Goal: Information Seeking & Learning: Understand process/instructions

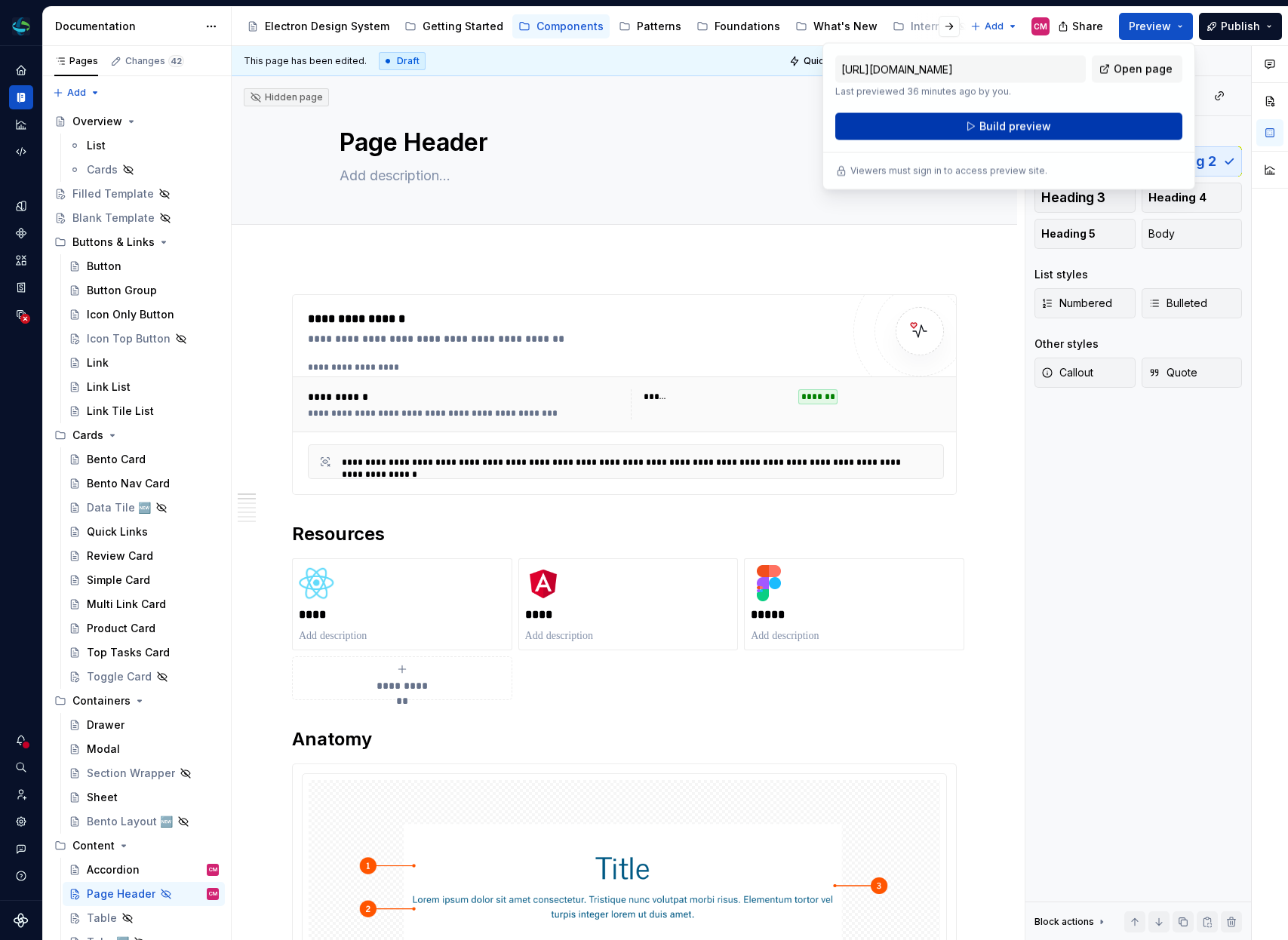
scroll to position [127, 0]
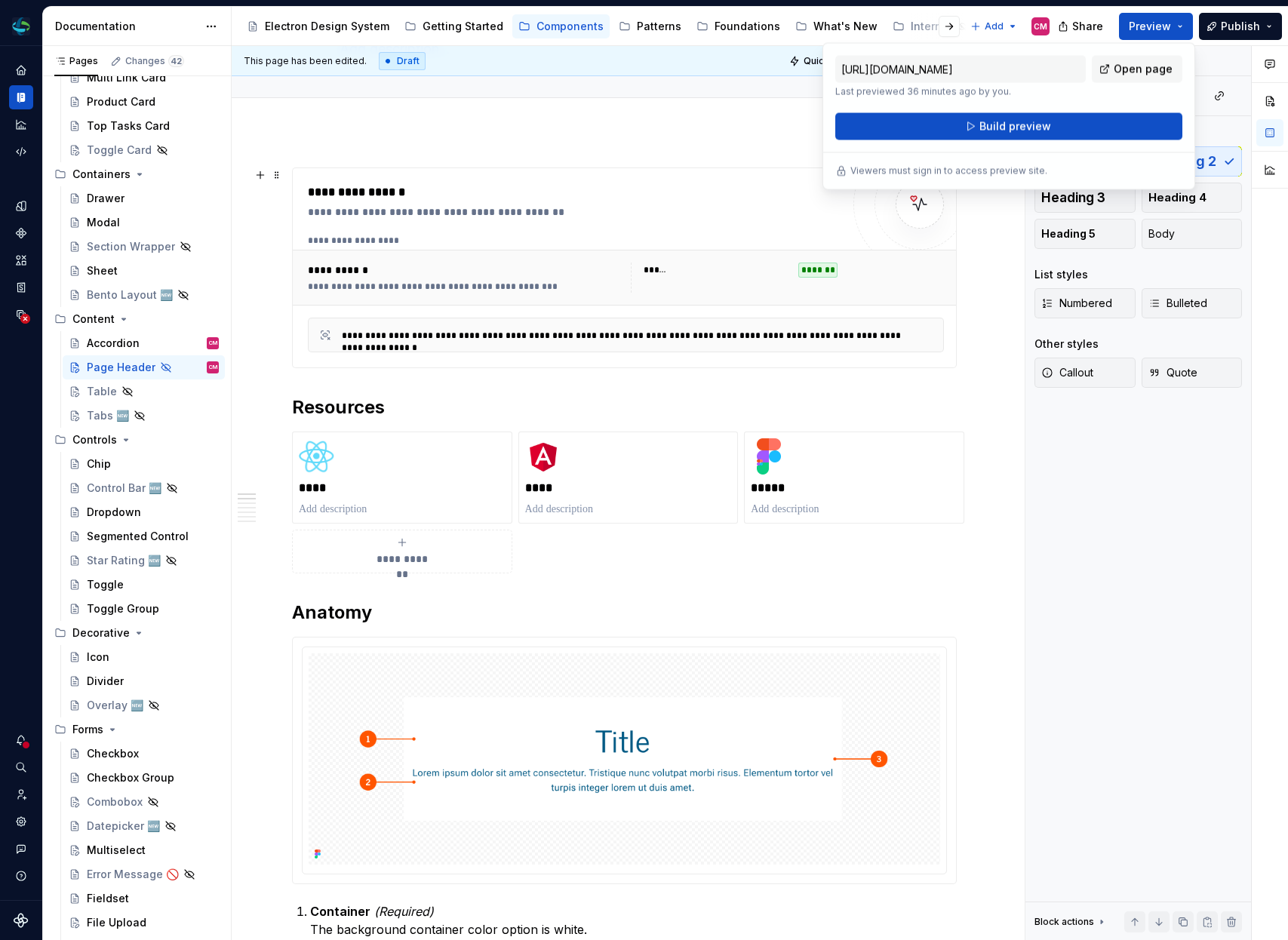
click at [591, 209] on div "**********" at bounding box center [578, 212] width 541 height 15
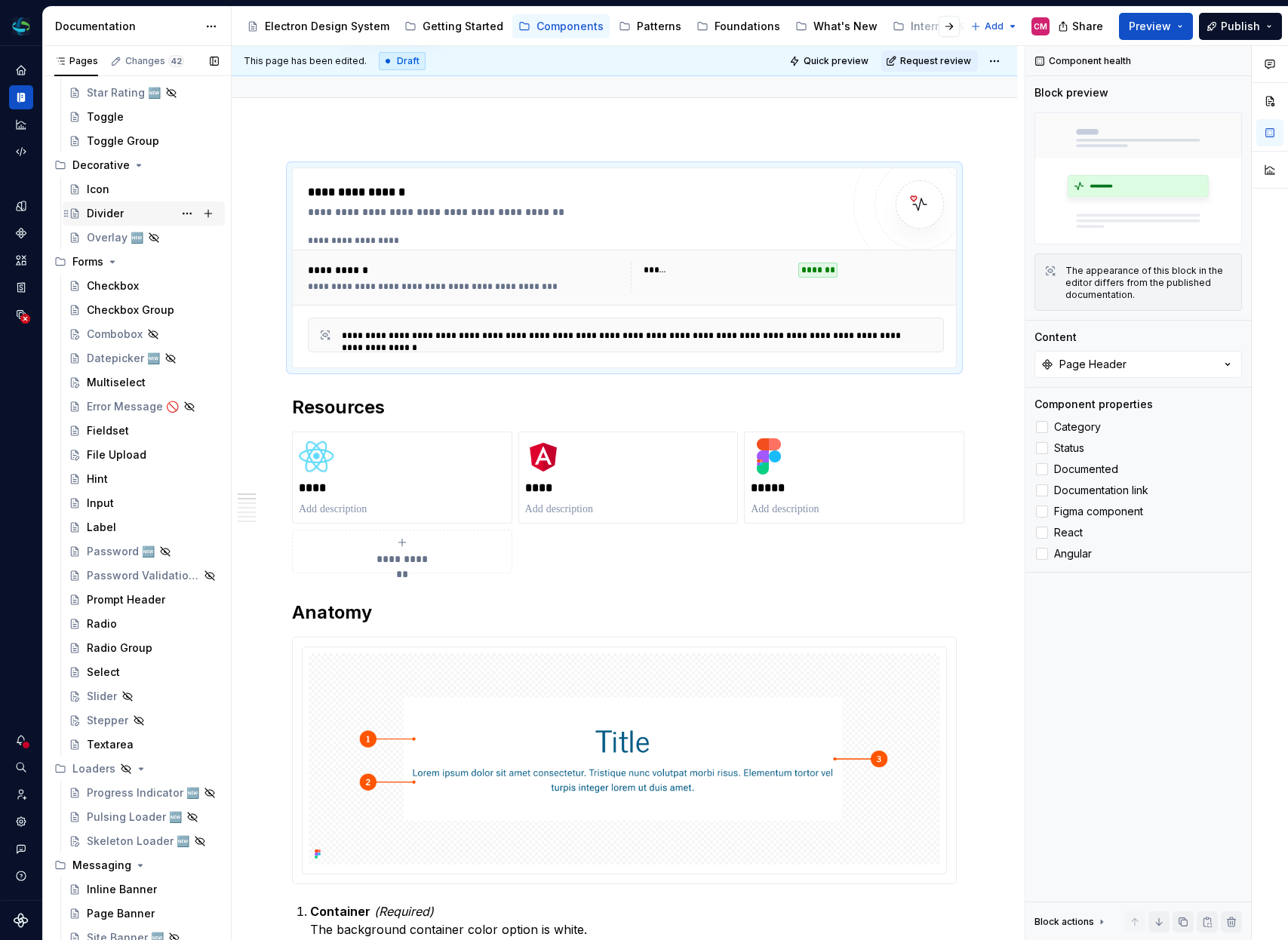
scroll to position [998, 0]
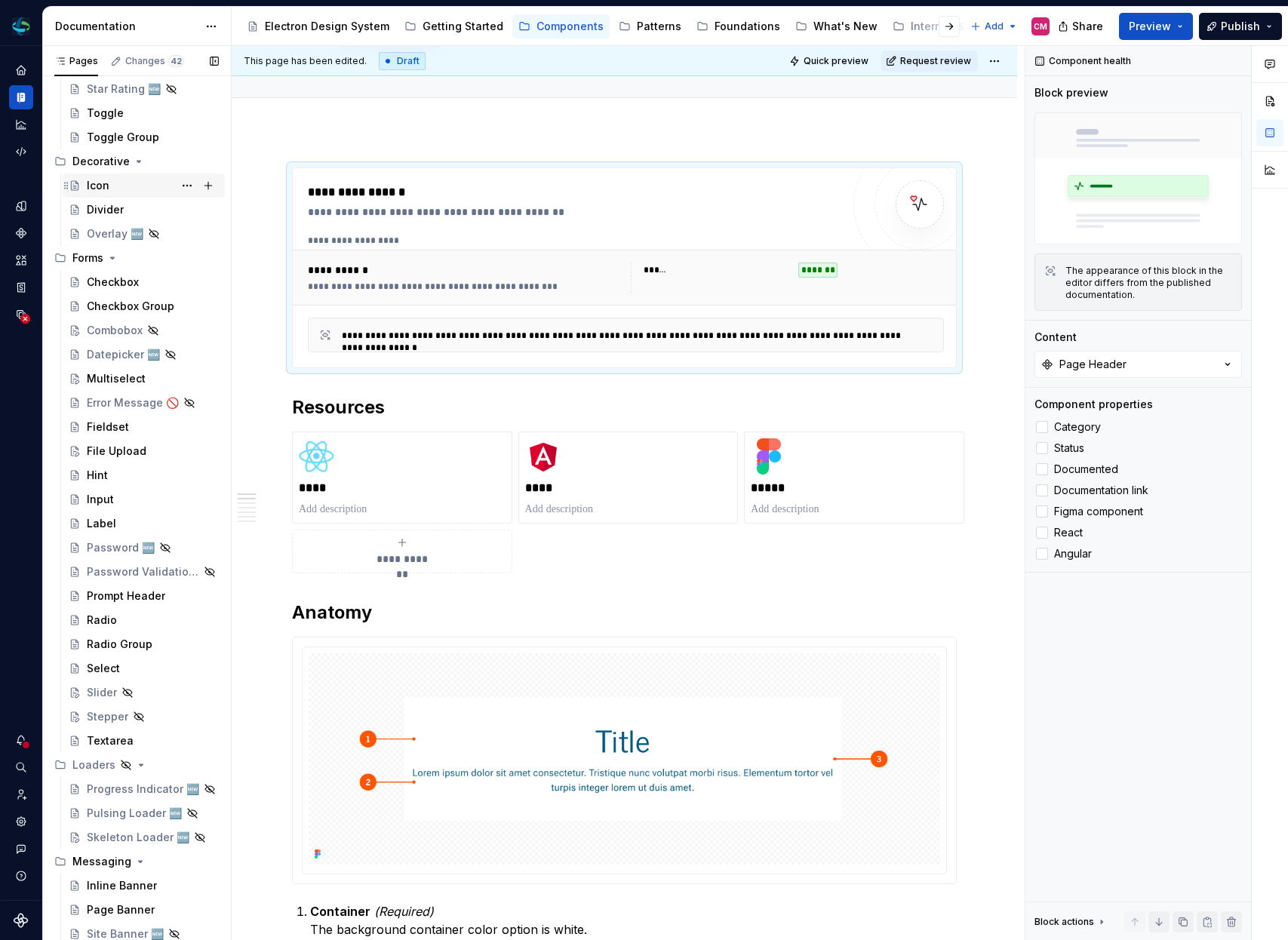
click at [115, 182] on div "Icon" at bounding box center [152, 185] width 132 height 21
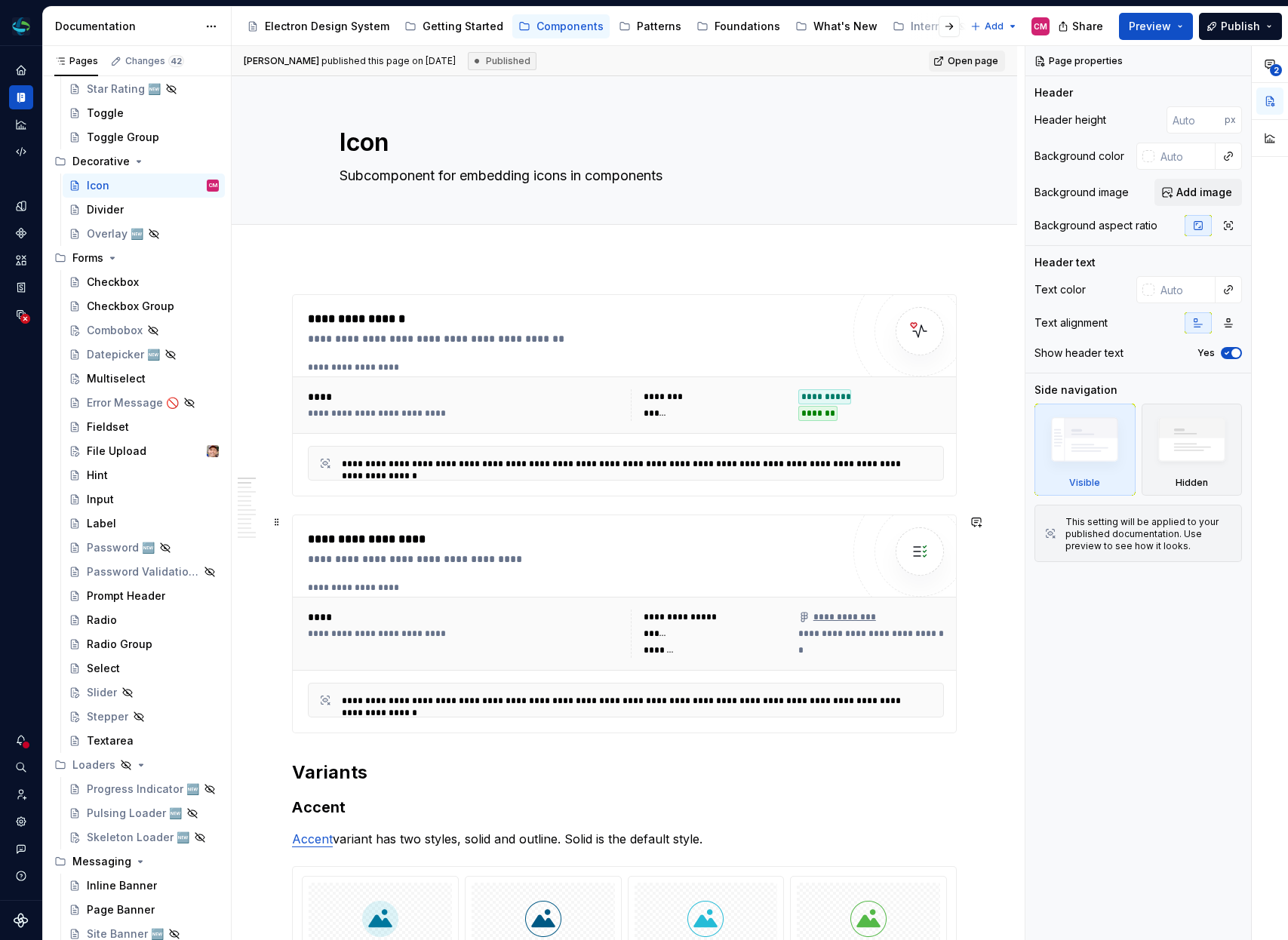
click at [554, 579] on div "**********" at bounding box center [574, 624] width 534 height 187
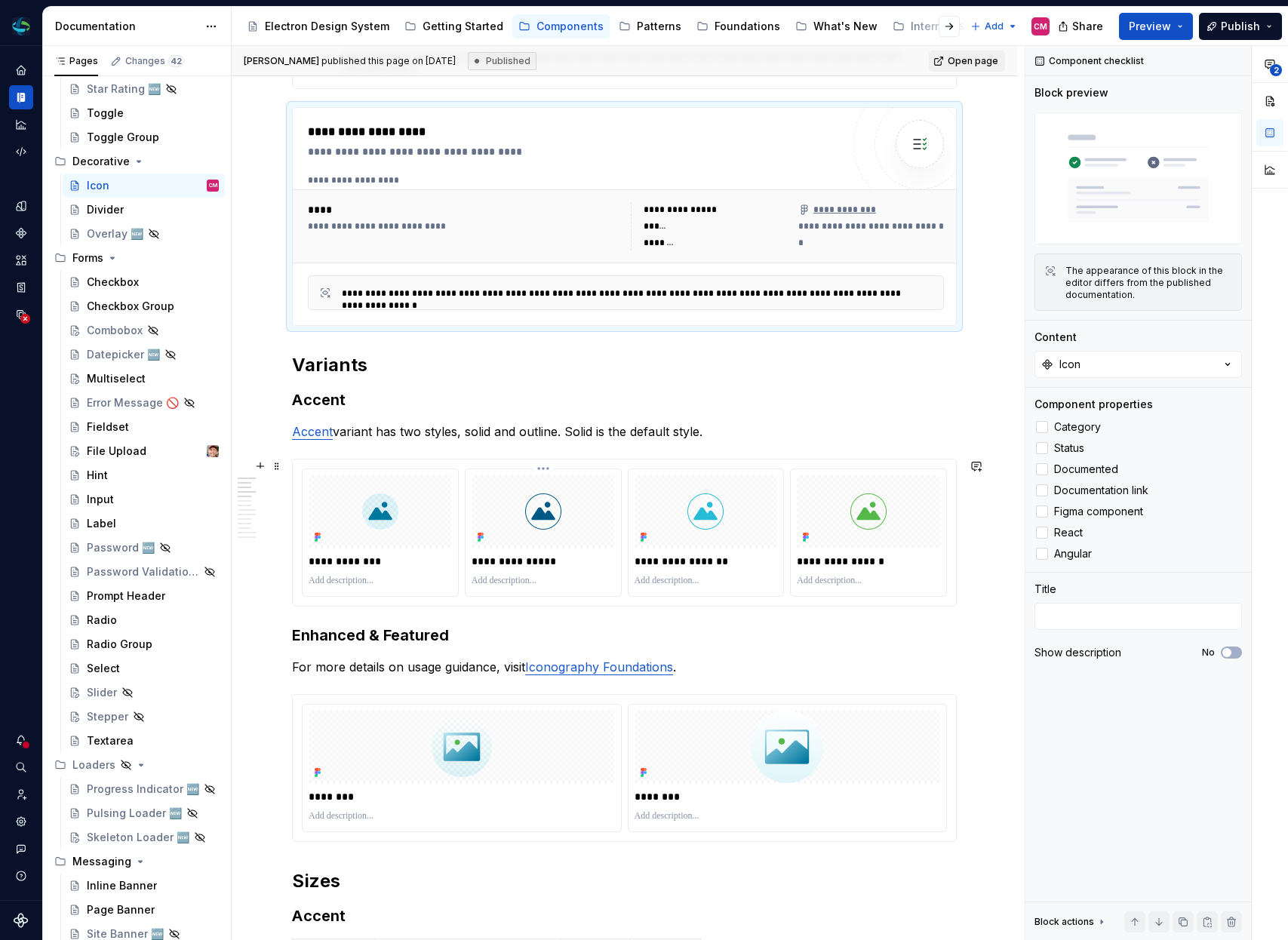
scroll to position [409, 0]
click at [375, 398] on h3 "Accent" at bounding box center [623, 398] width 665 height 21
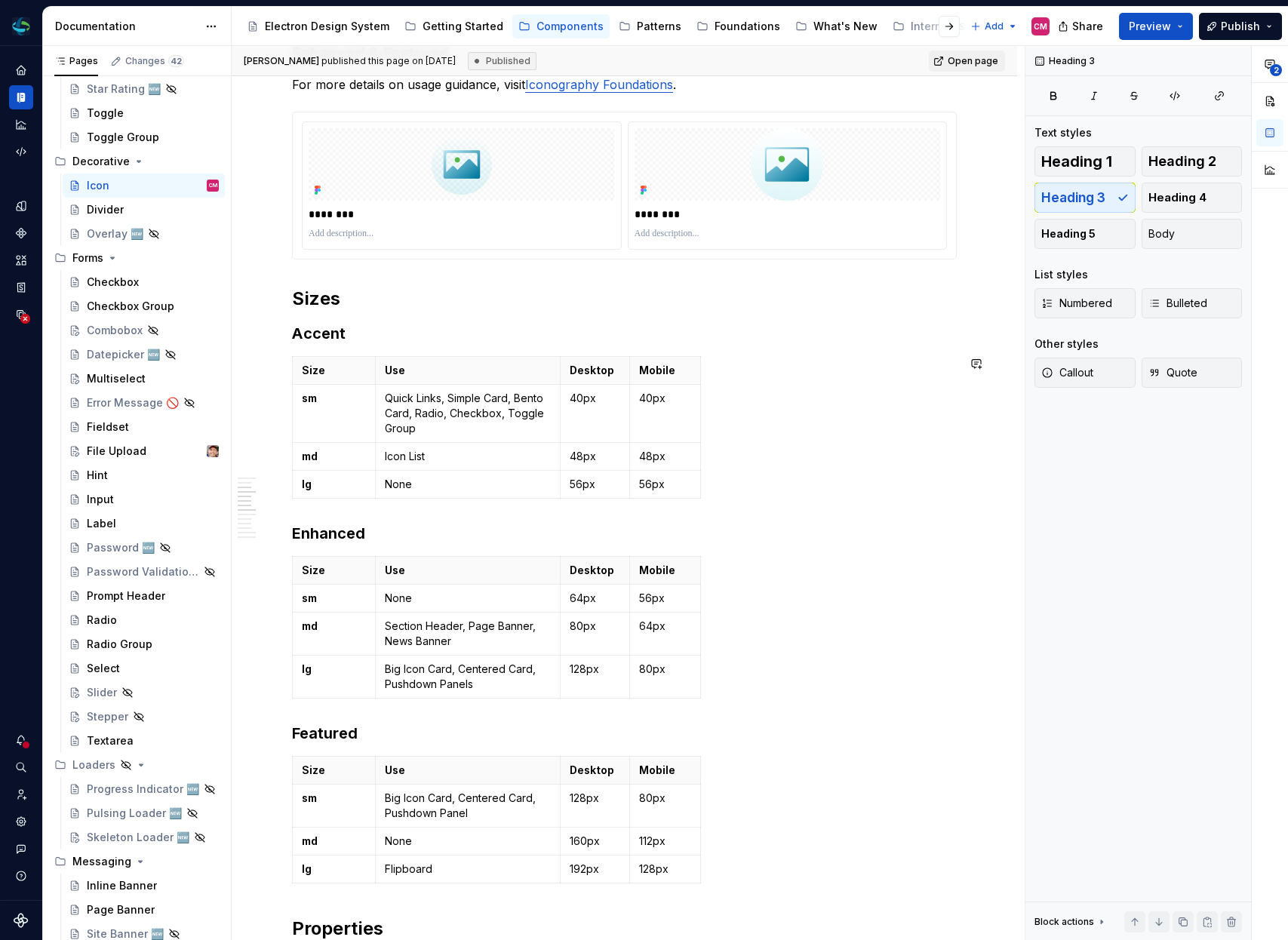
scroll to position [991, 0]
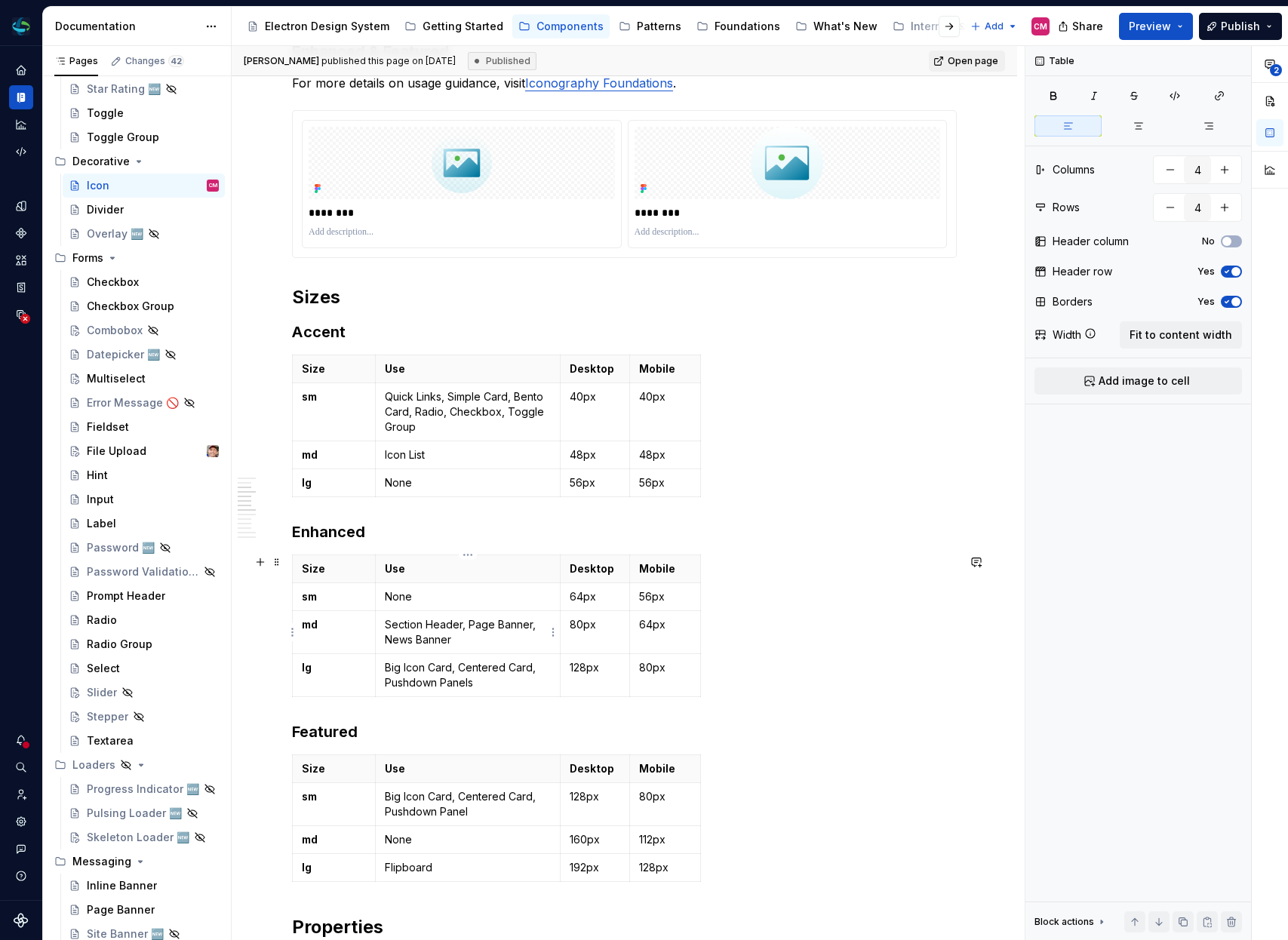
click at [462, 643] on p "Section Header, Page Banner, News Banner" at bounding box center [468, 632] width 166 height 30
type textarea "*"
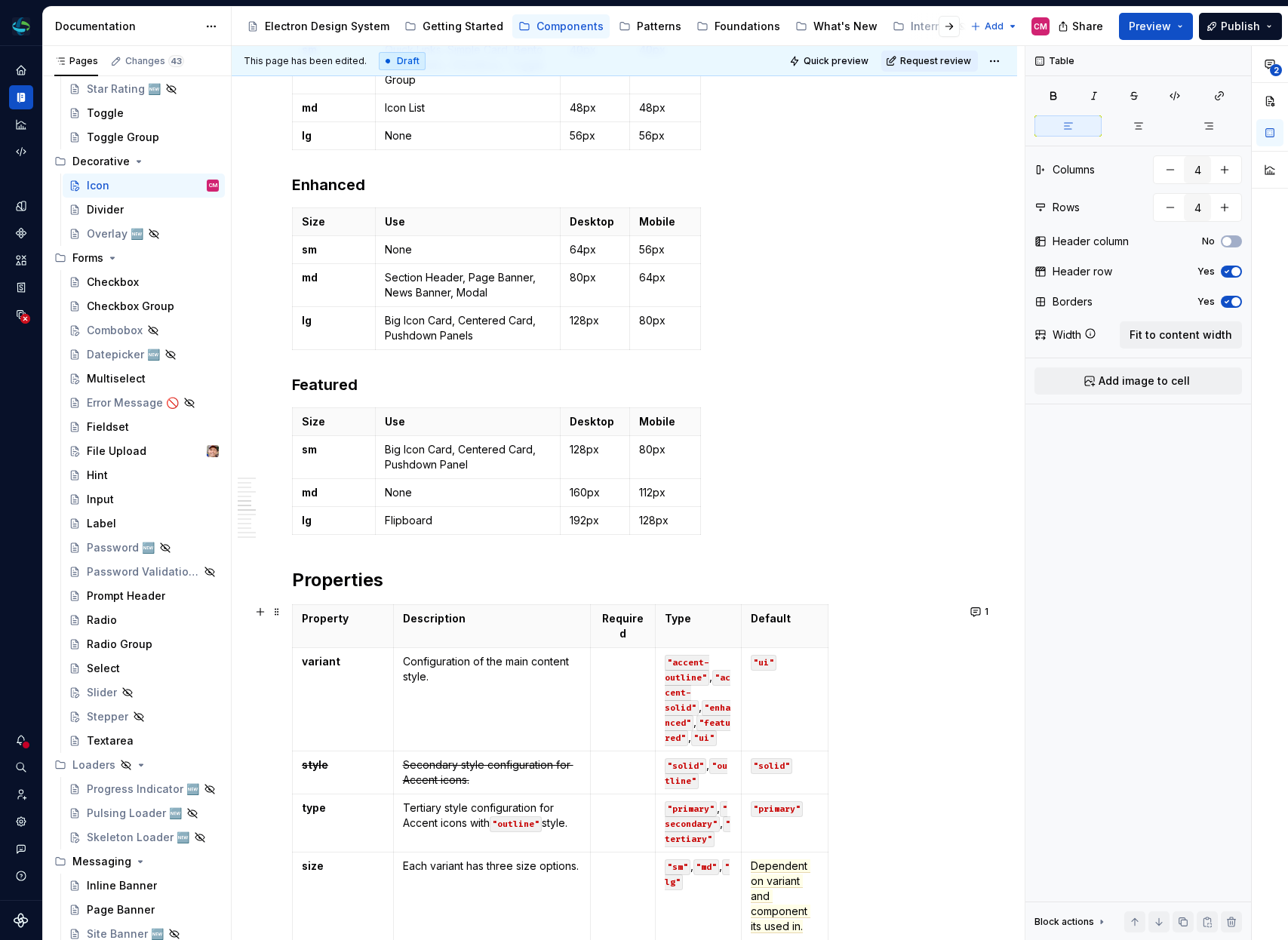
scroll to position [1342, 0]
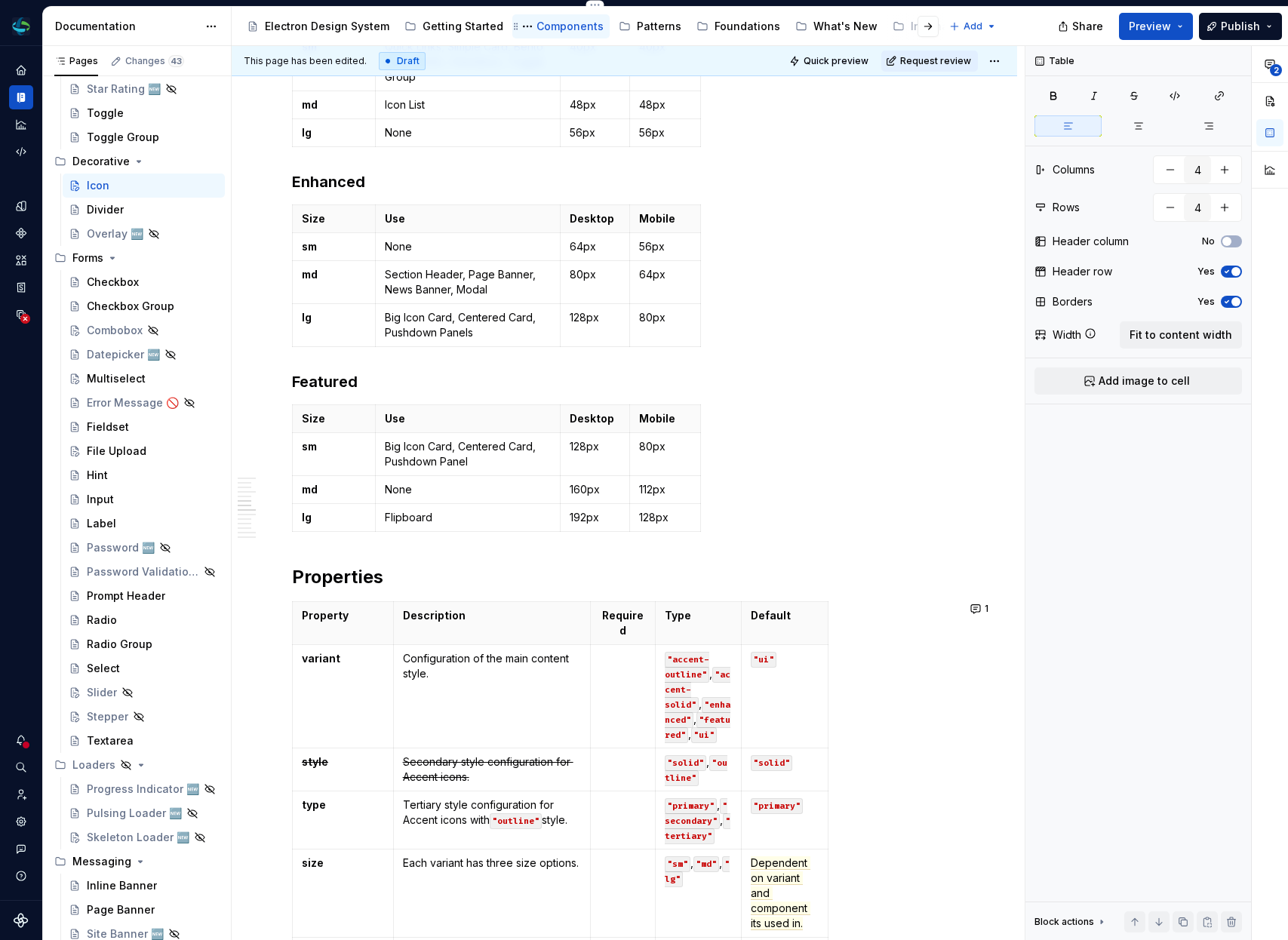
type textarea "*"
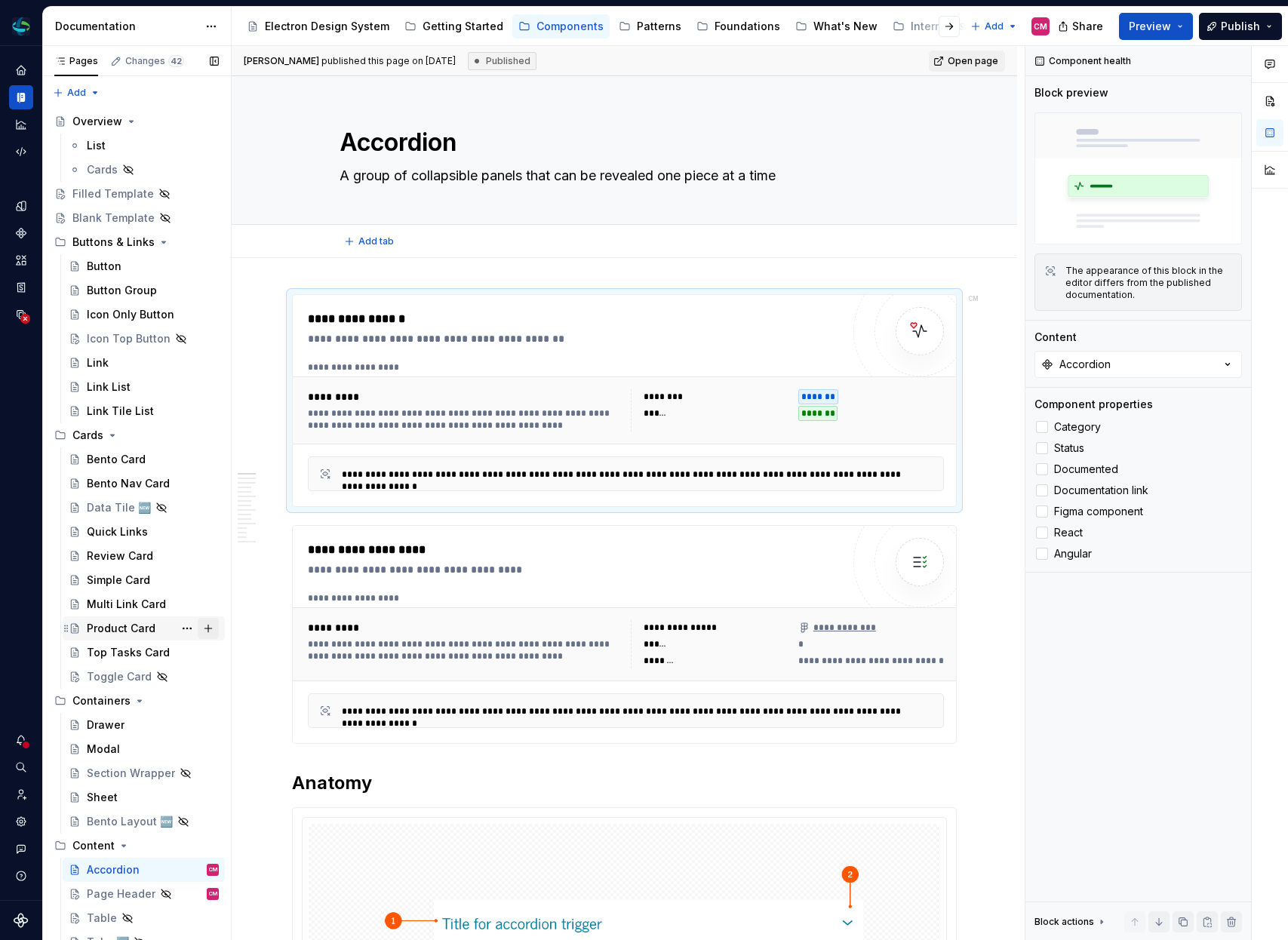
type textarea "*"
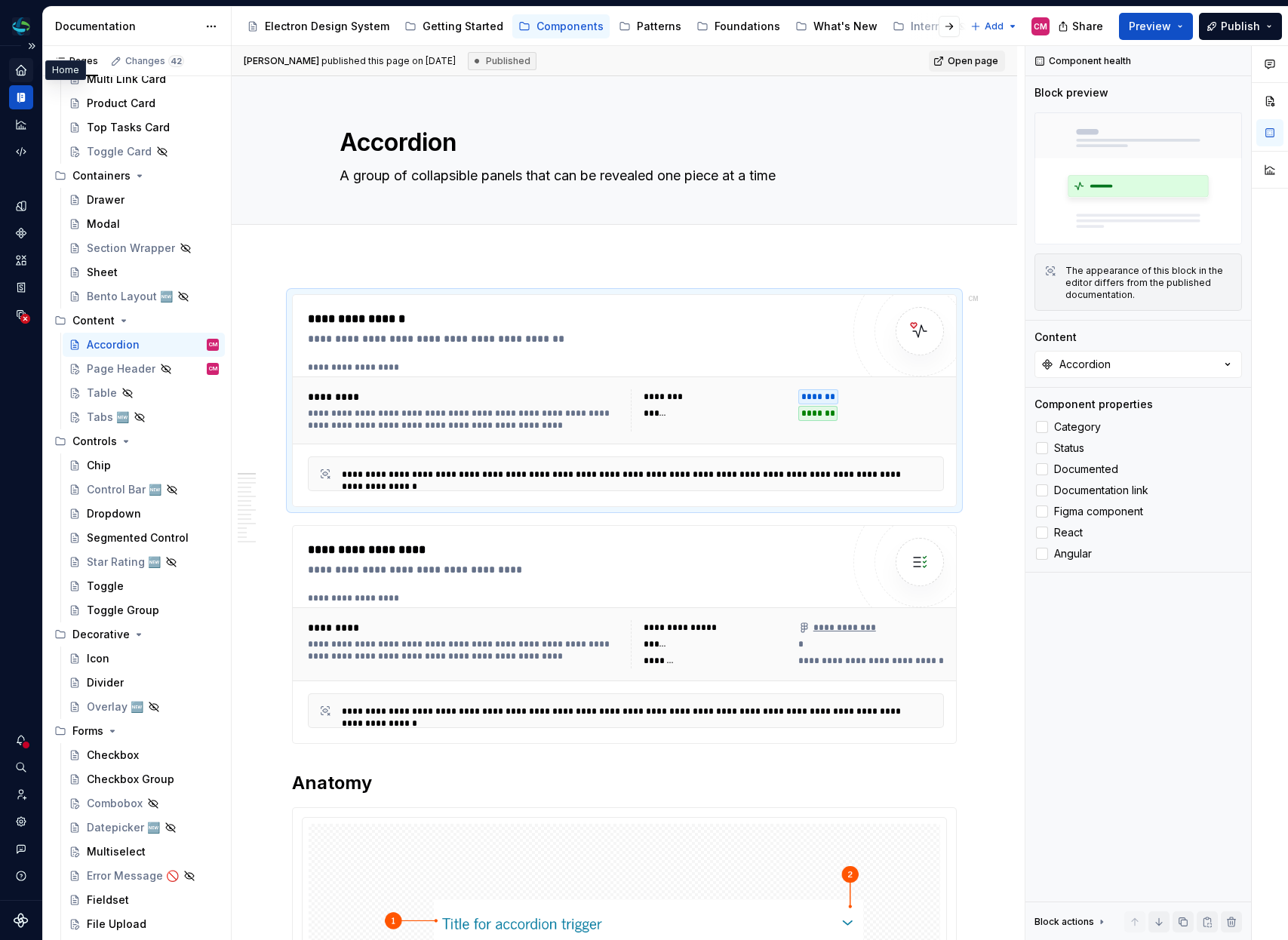
click at [21, 76] on icon "Home" at bounding box center [21, 70] width 14 height 14
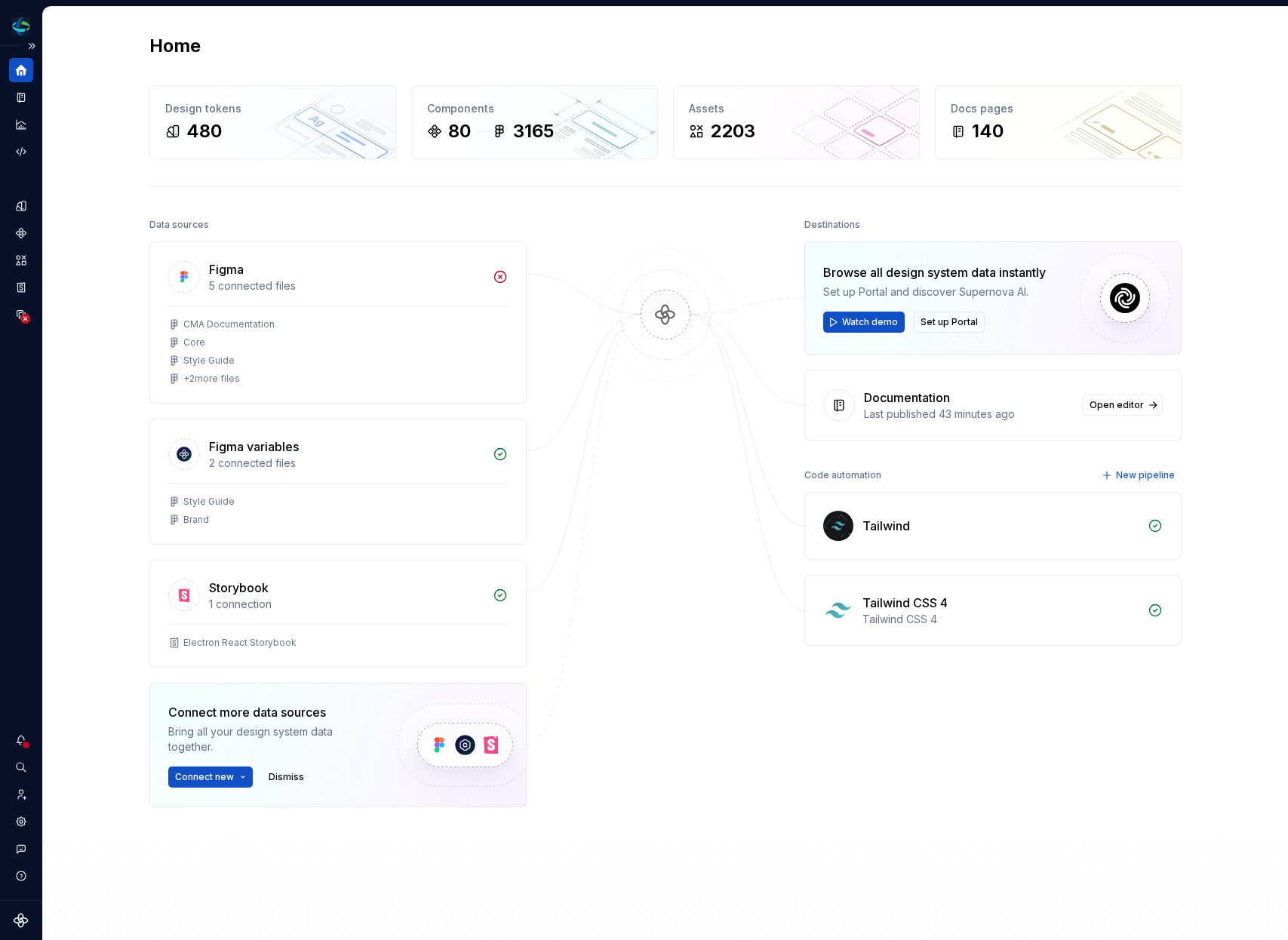
click at [623, 523] on div at bounding box center [665, 548] width 150 height 668
